Goal: Task Accomplishment & Management: Manage account settings

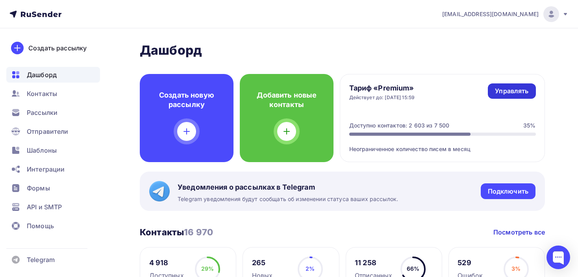
click at [519, 87] on div "Управлять" at bounding box center [511, 91] width 33 height 9
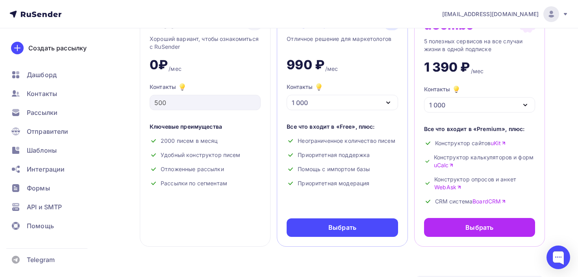
scroll to position [92, 0]
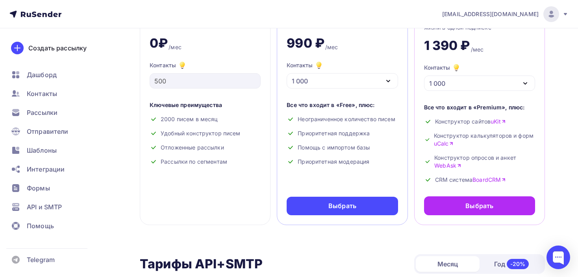
click at [370, 78] on div "1 000" at bounding box center [342, 80] width 111 height 15
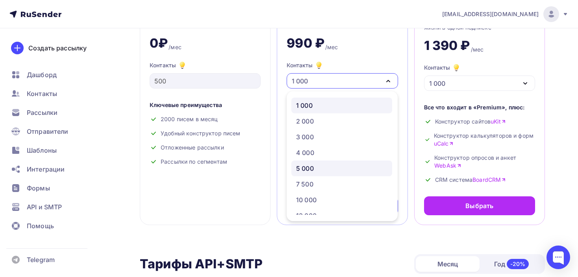
click at [321, 164] on div "5 000" at bounding box center [341, 168] width 91 height 9
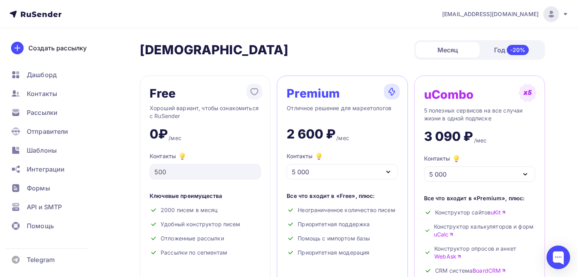
scroll to position [0, 0]
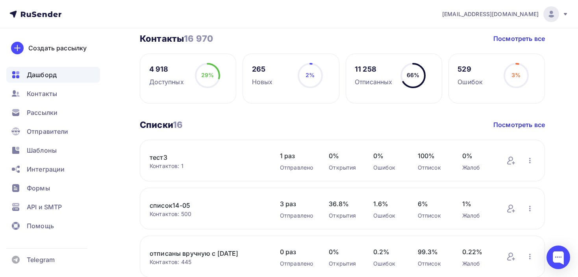
scroll to position [184, 0]
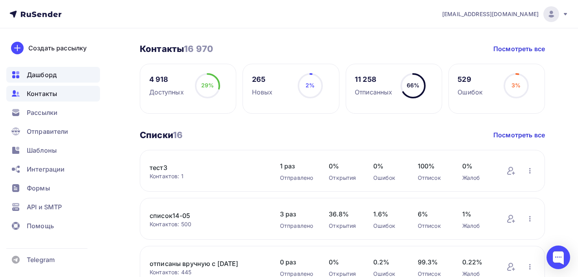
click at [26, 97] on div "Контакты" at bounding box center [53, 94] width 94 height 16
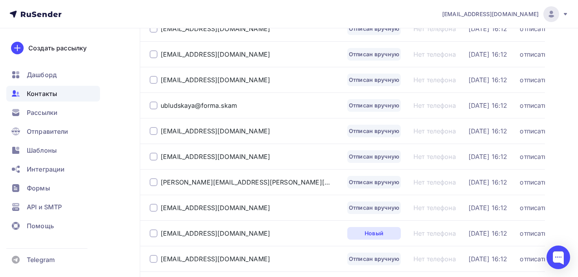
scroll to position [13, 0]
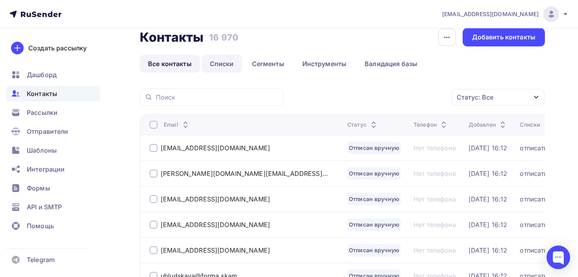
click at [223, 60] on link "Списки" at bounding box center [222, 64] width 41 height 18
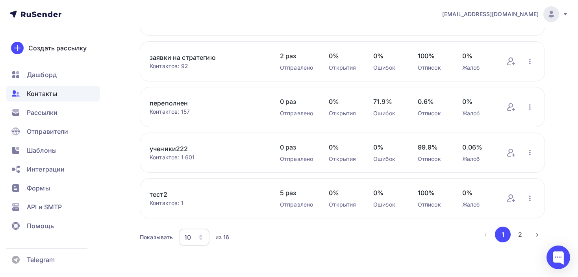
scroll to position [348, 0]
click at [523, 231] on button "2" at bounding box center [521, 234] width 16 height 16
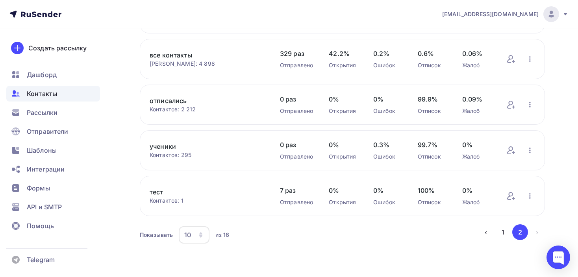
scroll to position [150, 0]
click at [174, 53] on link "все контакты" at bounding box center [207, 56] width 115 height 9
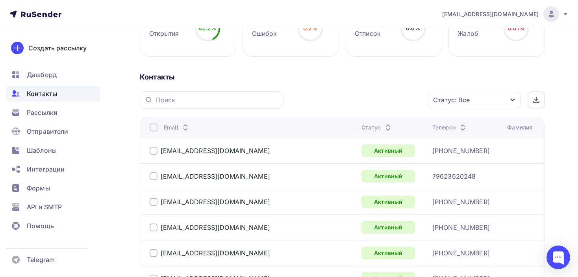
scroll to position [158, 0]
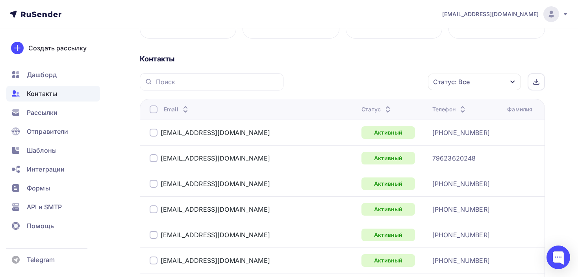
click at [448, 80] on div "Статус: Все" at bounding box center [451, 81] width 37 height 9
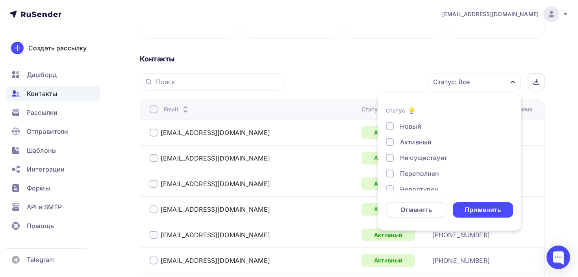
click at [392, 158] on div at bounding box center [390, 158] width 8 height 8
click at [480, 213] on div "Применить" at bounding box center [483, 210] width 36 height 9
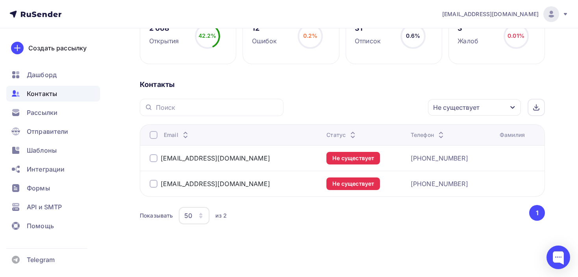
scroll to position [131, 0]
click at [461, 102] on div "Не существует" at bounding box center [474, 108] width 93 height 17
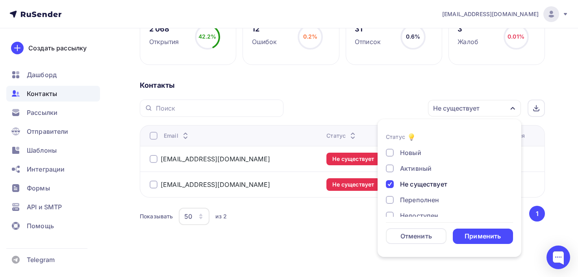
click at [389, 201] on div at bounding box center [390, 200] width 8 height 8
click at [391, 183] on div at bounding box center [390, 184] width 8 height 8
click at [392, 215] on div at bounding box center [390, 216] width 8 height 8
click at [389, 184] on div at bounding box center [390, 184] width 8 height 8
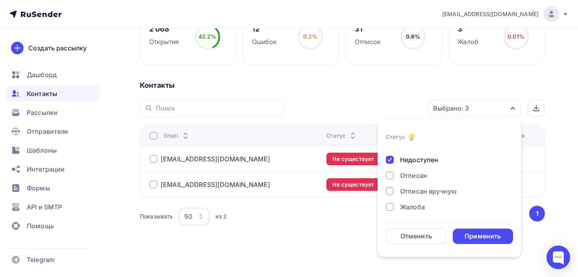
scroll to position [57, 0]
click at [393, 175] on div at bounding box center [390, 175] width 8 height 8
click at [394, 191] on div at bounding box center [390, 191] width 8 height 8
click at [392, 205] on div at bounding box center [390, 207] width 8 height 8
click at [479, 236] on div "Применить" at bounding box center [483, 236] width 36 height 9
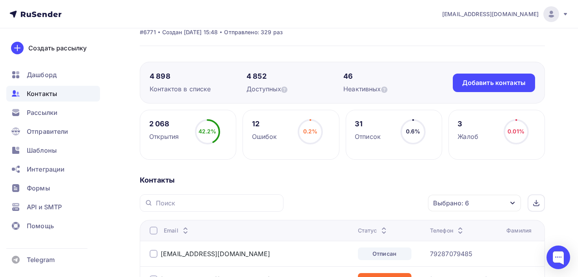
scroll to position [0, 0]
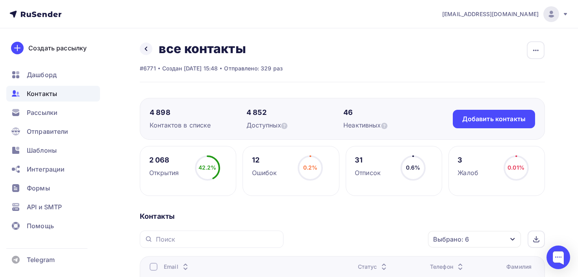
click at [461, 242] on div "Выбрано: 6" at bounding box center [451, 239] width 36 height 9
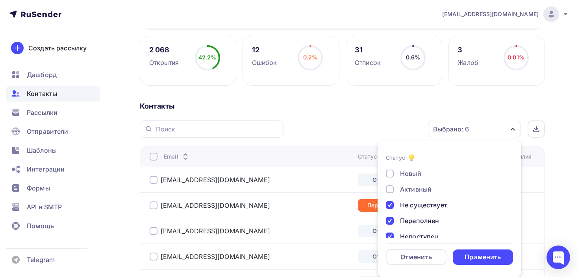
click at [387, 174] on div at bounding box center [390, 174] width 8 height 8
click at [393, 191] on div at bounding box center [390, 190] width 8 height 8
click at [477, 258] on div "Применить" at bounding box center [483, 257] width 36 height 9
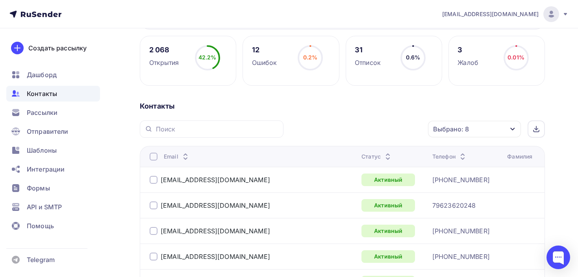
click at [510, 126] on icon "button" at bounding box center [513, 129] width 6 height 6
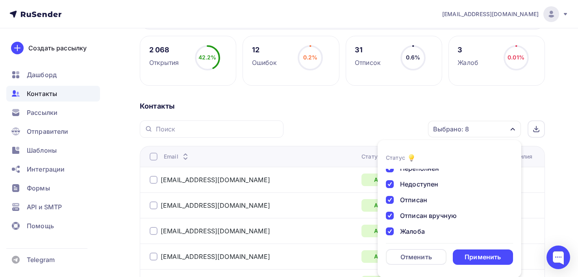
scroll to position [57, 0]
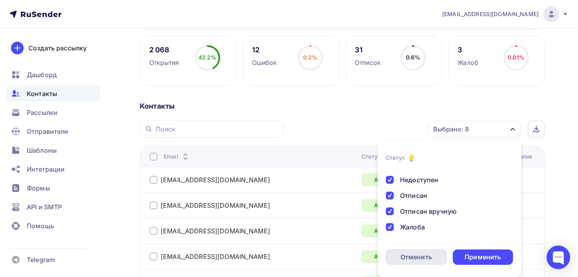
click at [431, 259] on div "Отменить" at bounding box center [417, 257] width 32 height 9
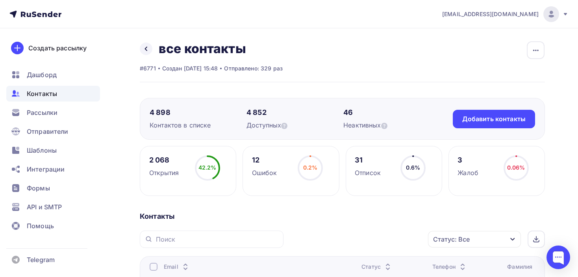
click at [524, 13] on span "[EMAIL_ADDRESS][DOMAIN_NAME]" at bounding box center [491, 14] width 97 height 8
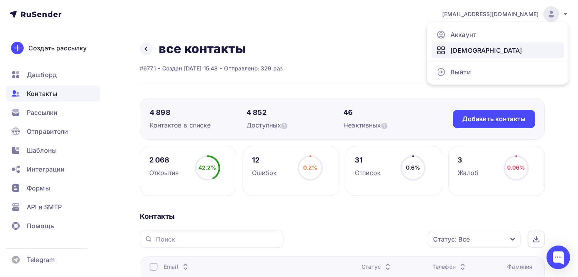
click at [473, 48] on span "[DEMOGRAPHIC_DATA]" at bounding box center [487, 50] width 72 height 9
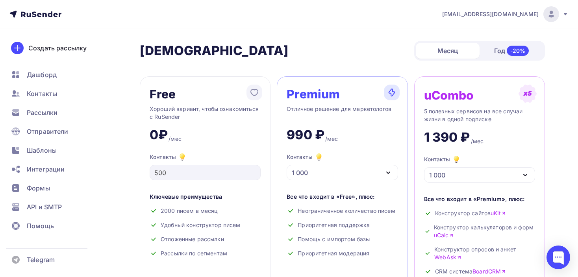
click at [513, 13] on span "[EMAIL_ADDRESS][DOMAIN_NAME]" at bounding box center [491, 14] width 97 height 8
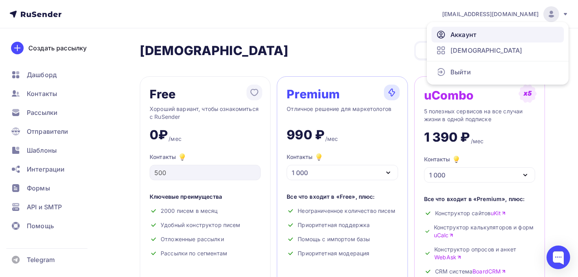
click at [475, 30] on span "Аккаунт" at bounding box center [464, 34] width 26 height 9
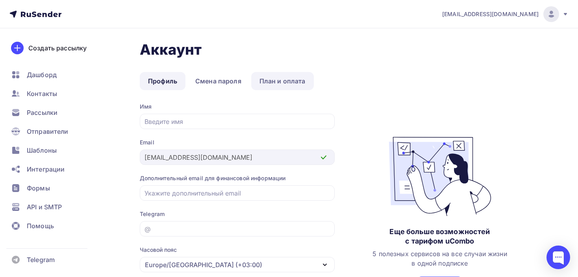
click at [276, 79] on link "План и оплата" at bounding box center [282, 81] width 63 height 18
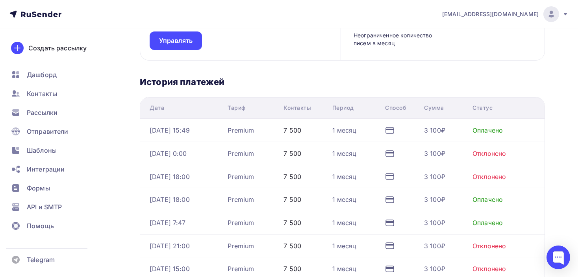
scroll to position [118, 0]
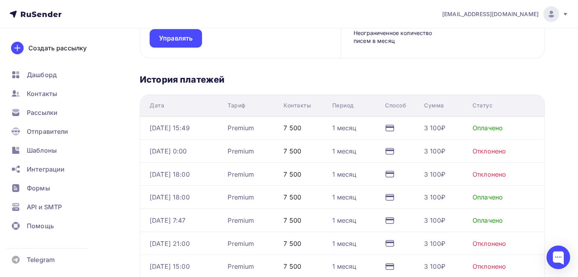
click at [507, 80] on h3 "История платежей" at bounding box center [342, 79] width 405 height 11
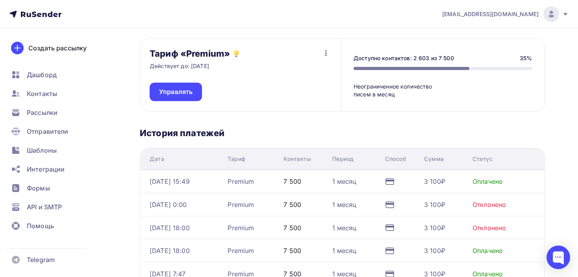
scroll to position [0, 0]
